Goal: Task Accomplishment & Management: Complete application form

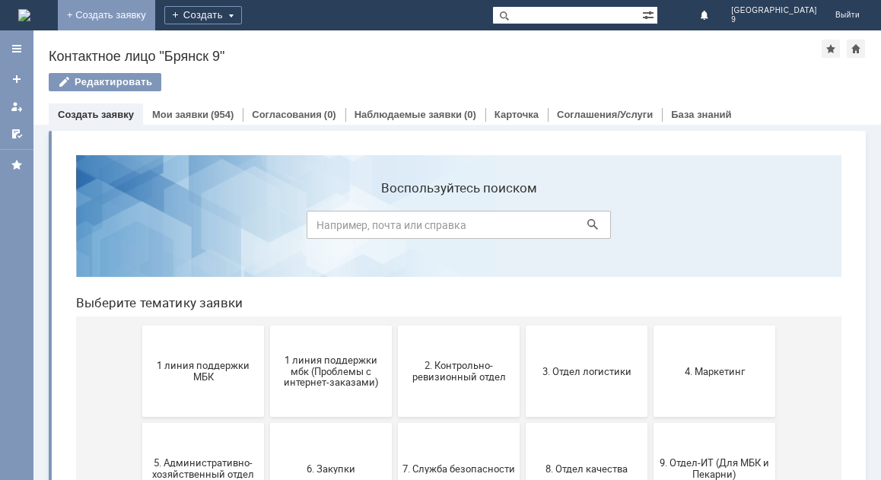
click at [155, 17] on link "+ Создать заявку" at bounding box center [106, 15] width 97 height 30
click at [210, 357] on button "1 линия поддержки МБК" at bounding box center [203, 371] width 122 height 91
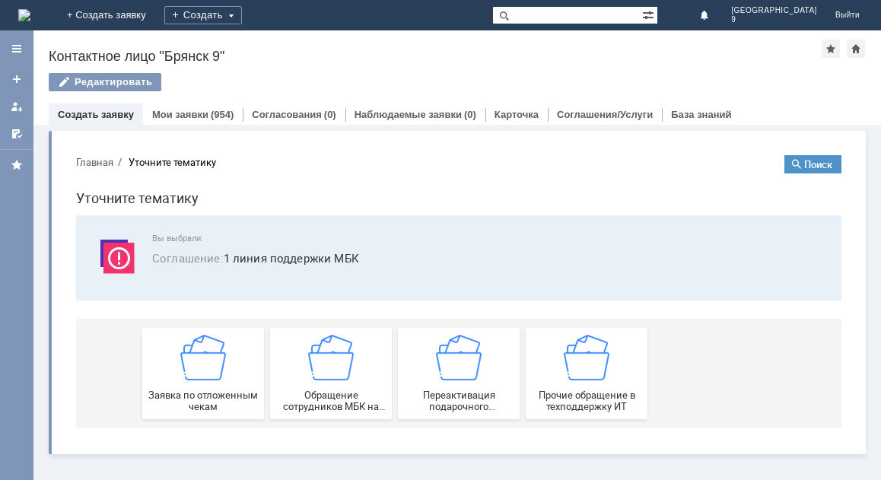
click at [210, 357] on img at bounding box center [203, 358] width 46 height 46
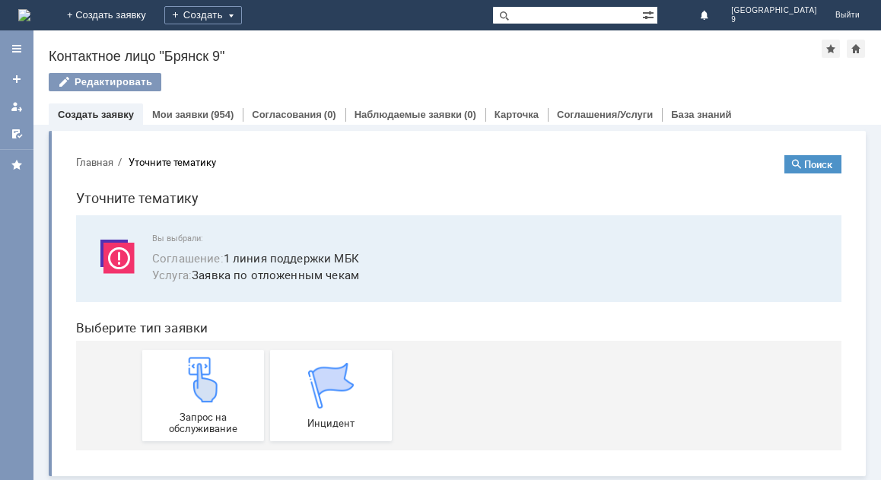
click at [210, 357] on img at bounding box center [203, 380] width 46 height 46
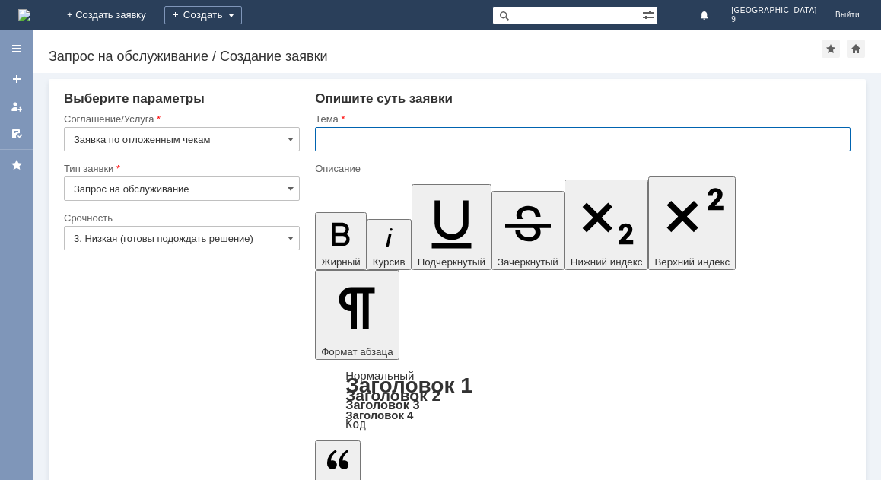
click at [326, 138] on input "text" at bounding box center [582, 139] width 535 height 24
type input "Отложенный чек."
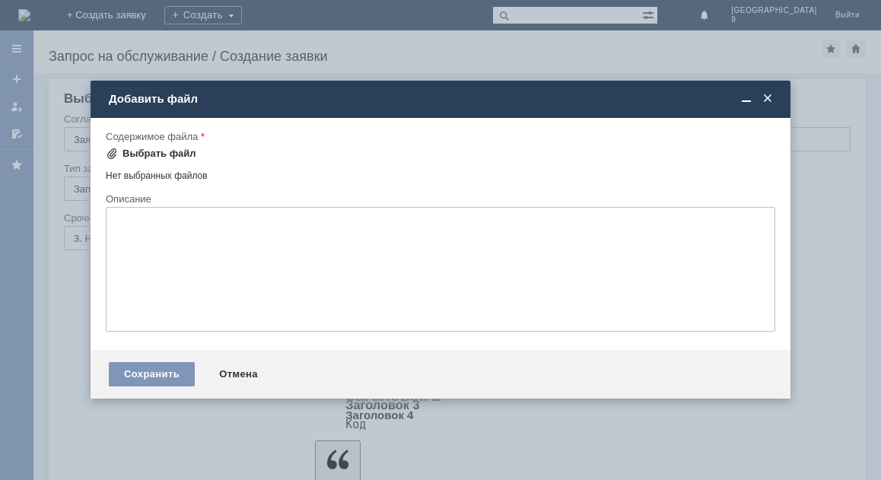
click at [138, 157] on div "Выбрать файл" at bounding box center [159, 154] width 74 height 12
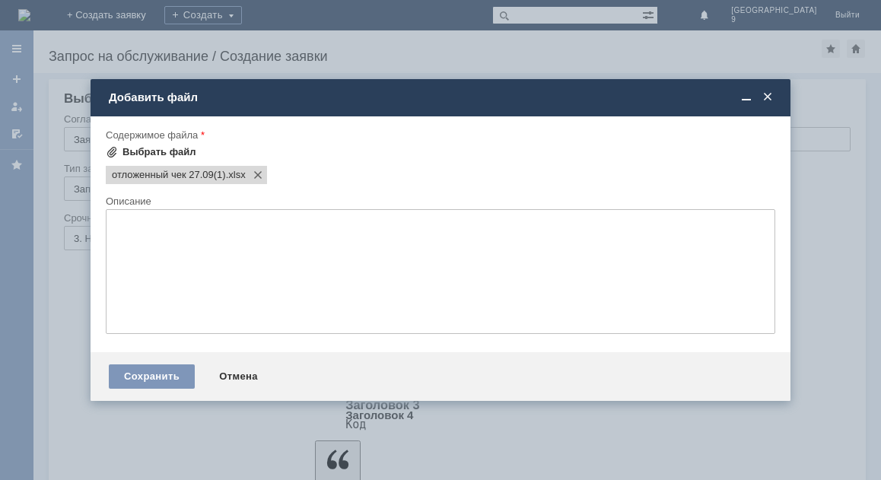
click at [132, 151] on div "Выбрать файл" at bounding box center [159, 152] width 74 height 12
click at [148, 151] on div "Выбрать файл" at bounding box center [159, 152] width 74 height 12
click at [127, 150] on div "Выбрать файл" at bounding box center [159, 152] width 74 height 12
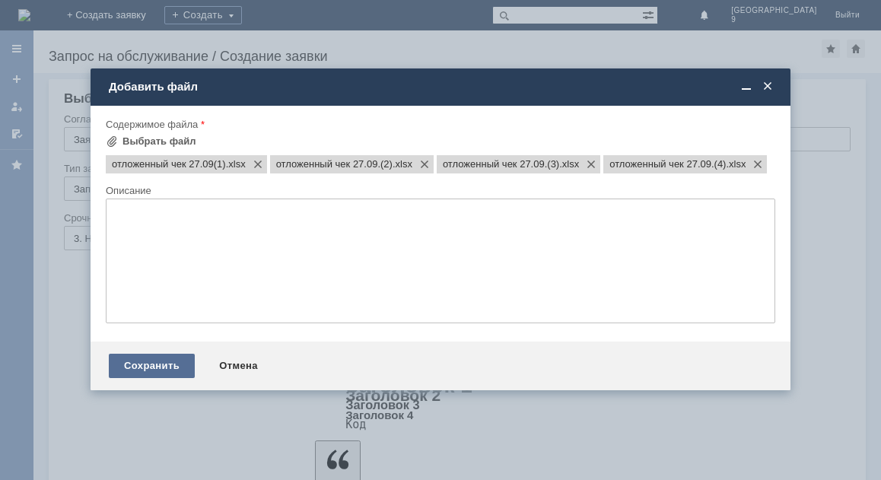
click at [148, 378] on div "Сохранить" at bounding box center [152, 366] width 86 height 24
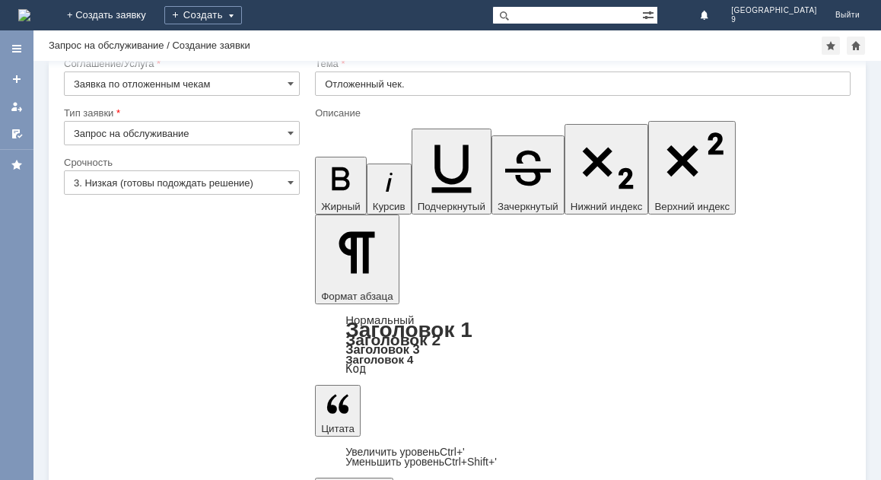
scroll to position [43, 0]
